Goal: Navigation & Orientation: Find specific page/section

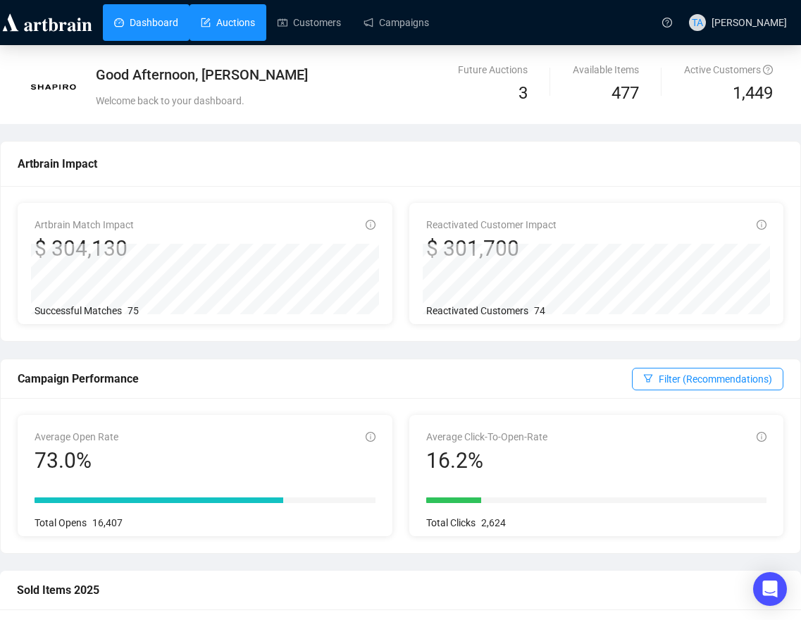
click at [236, 28] on link "Auctions" at bounding box center [228, 22] width 54 height 37
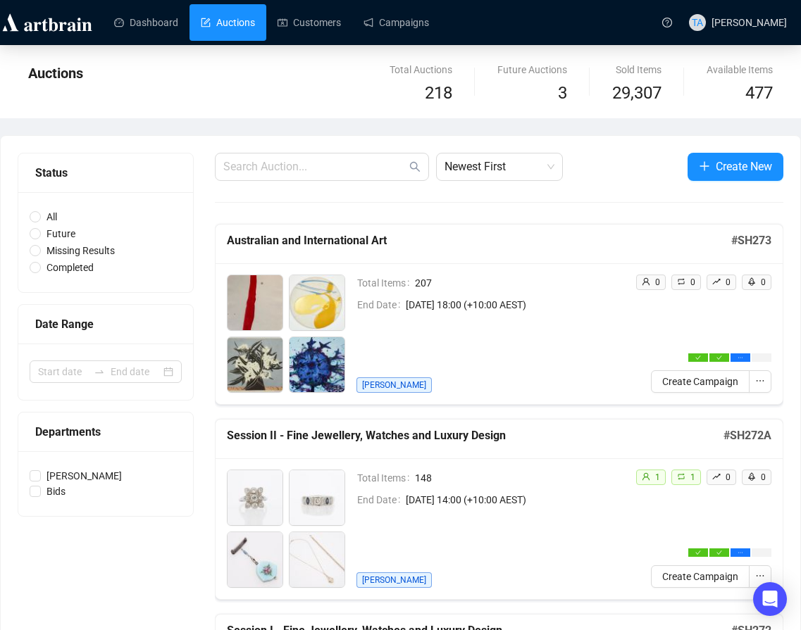
scroll to position [352, 0]
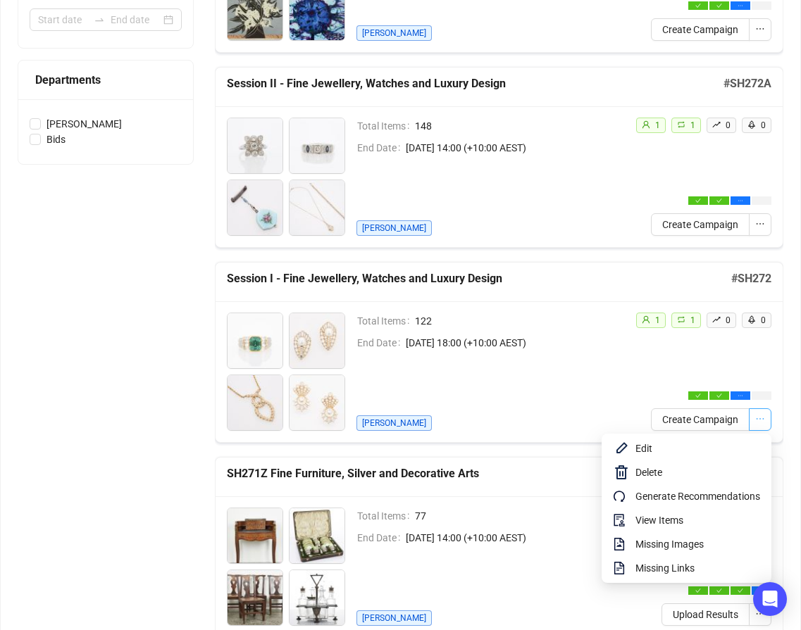
click at [765, 423] on button "button" at bounding box center [760, 420] width 23 height 23
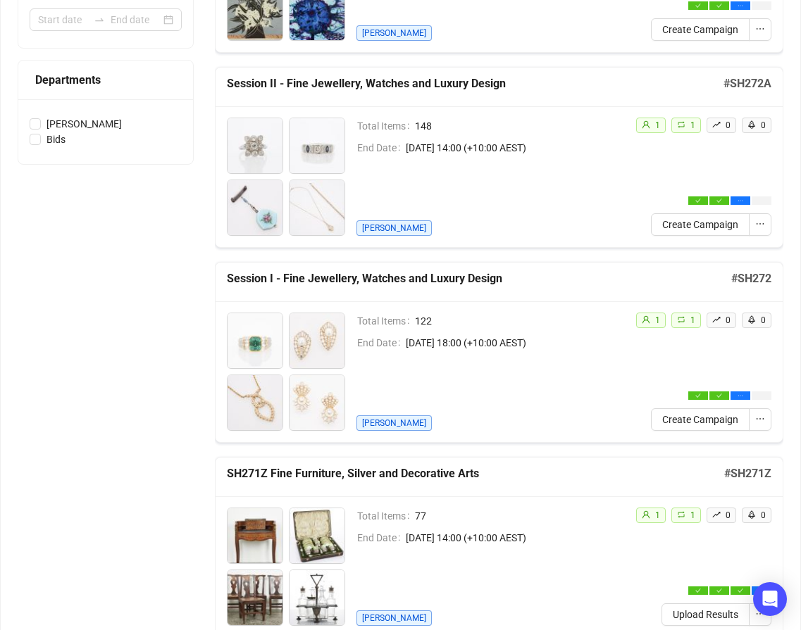
scroll to position [0, 0]
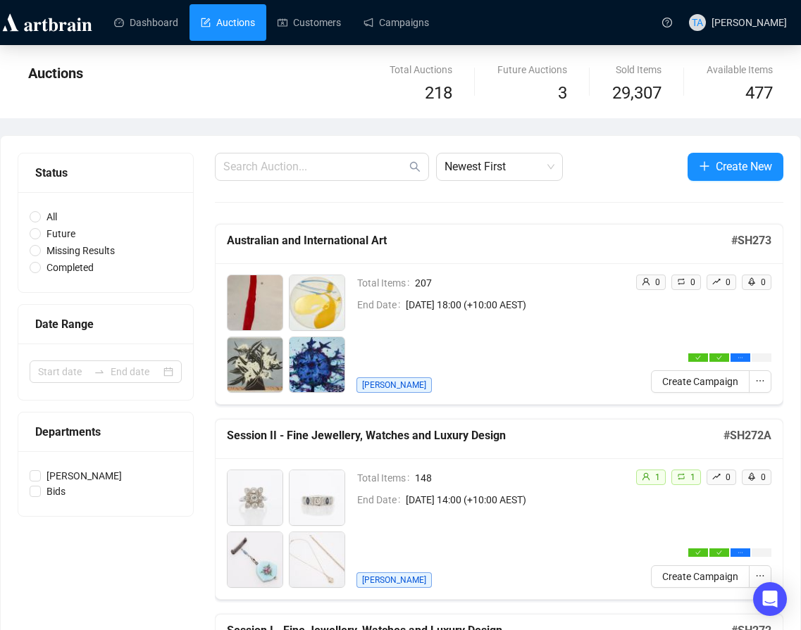
click at [416, 22] on link "Campaigns" at bounding box center [396, 22] width 66 height 37
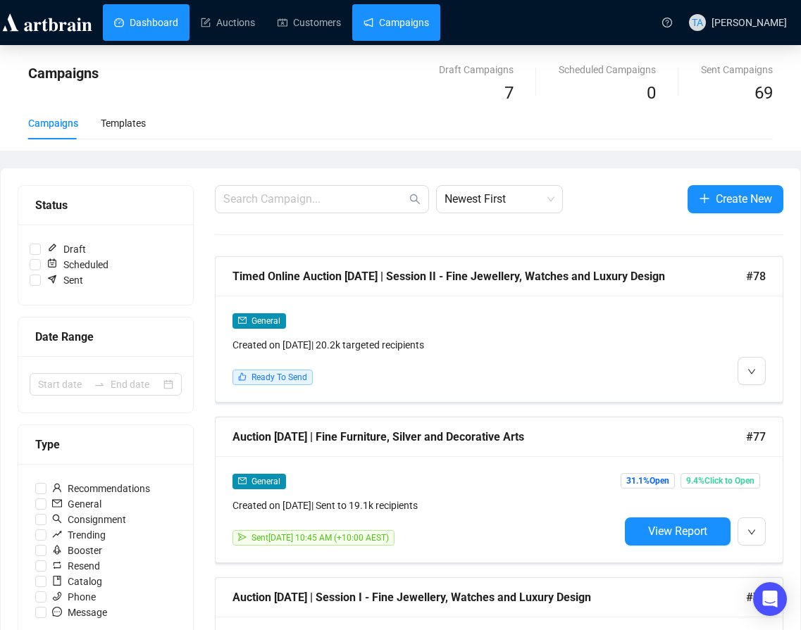
click at [152, 33] on link "Dashboard" at bounding box center [146, 22] width 64 height 37
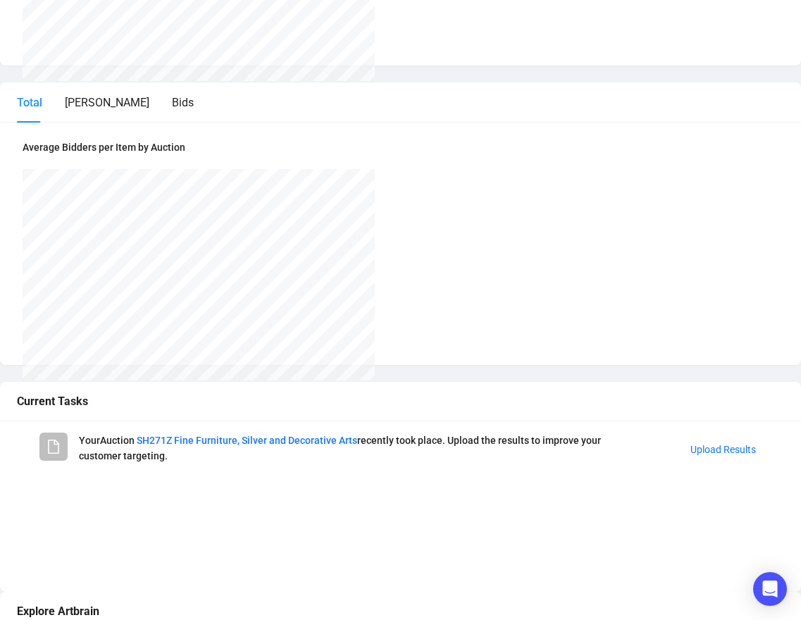
scroll to position [1537, 0]
